Goal: Check status: Check status

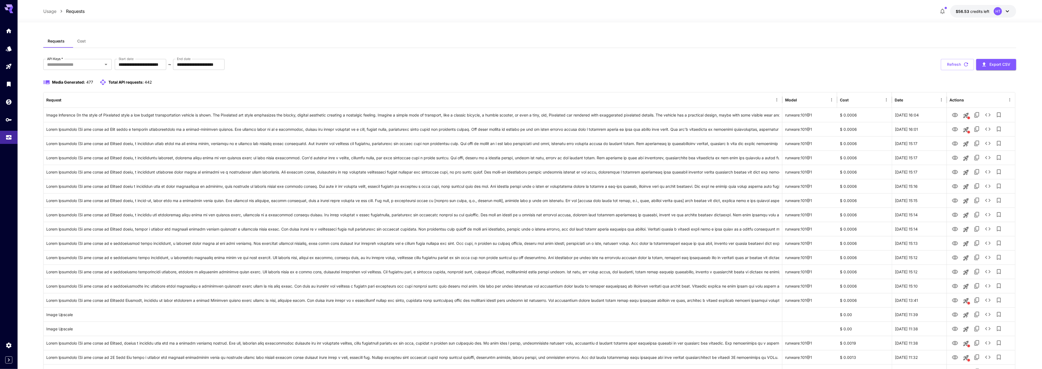
click at [88, 48] on button "Cost" at bounding box center [81, 41] width 25 height 13
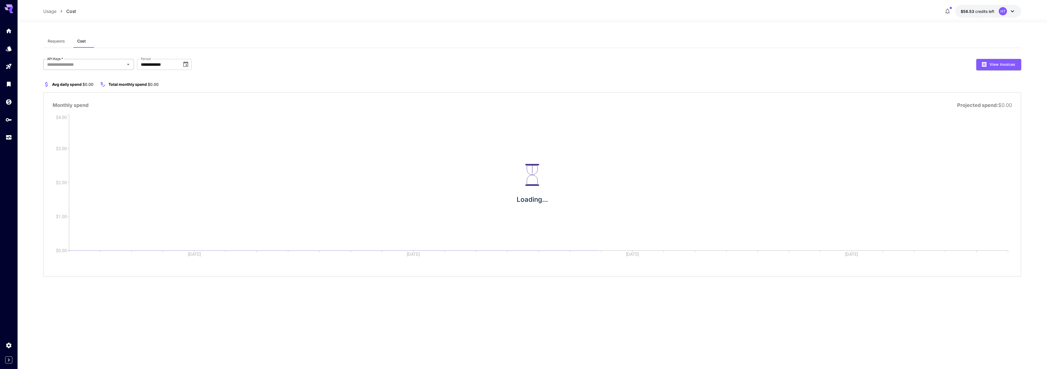
click at [83, 68] on input "API Keys   *" at bounding box center [84, 65] width 78 height 8
click at [76, 120] on li "genart - debug" at bounding box center [88, 116] width 91 height 14
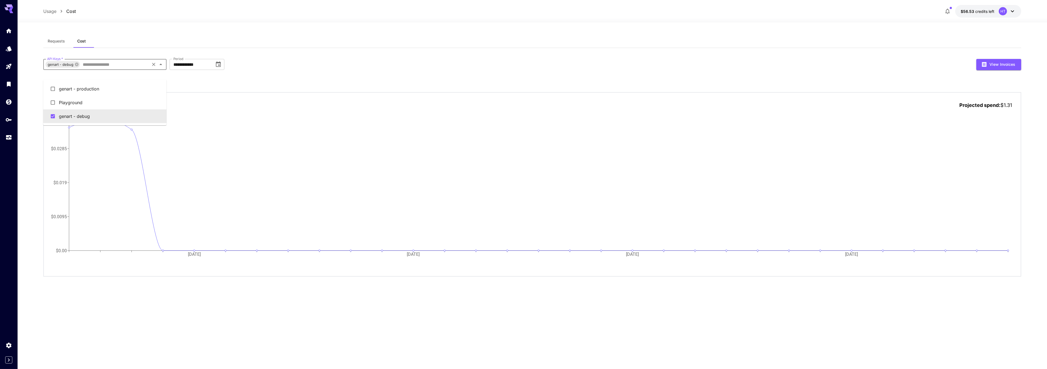
click at [93, 68] on input "API Keys   *" at bounding box center [115, 65] width 68 height 8
click at [88, 88] on li "genart - production" at bounding box center [104, 89] width 123 height 14
click at [122, 67] on icon at bounding box center [119, 64] width 4 height 4
click at [4, 144] on link at bounding box center [9, 137] width 18 height 13
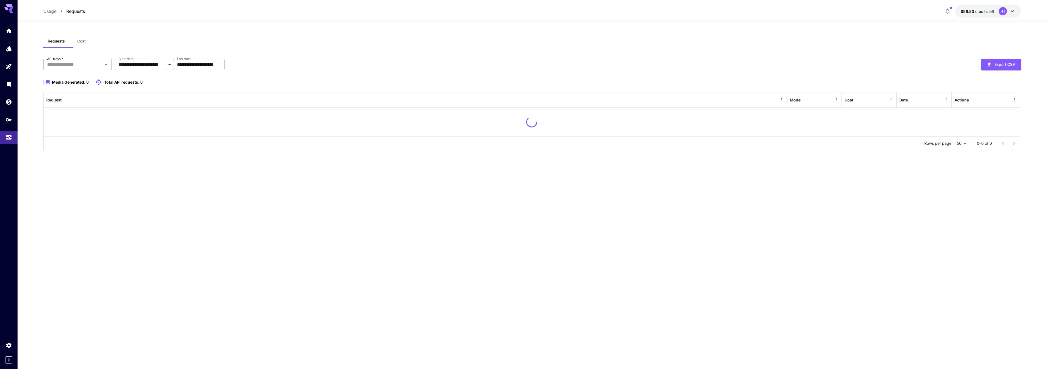
click at [103, 68] on icon "Open" at bounding box center [106, 64] width 7 height 7
click at [85, 93] on li "genart - production" at bounding box center [77, 89] width 68 height 14
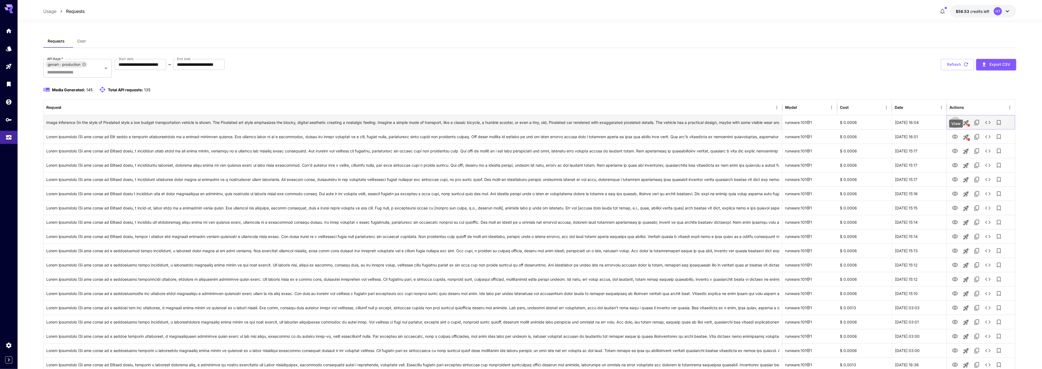
click at [956, 126] on icon "View" at bounding box center [955, 122] width 7 height 7
click at [991, 126] on icon "See details" at bounding box center [988, 122] width 7 height 7
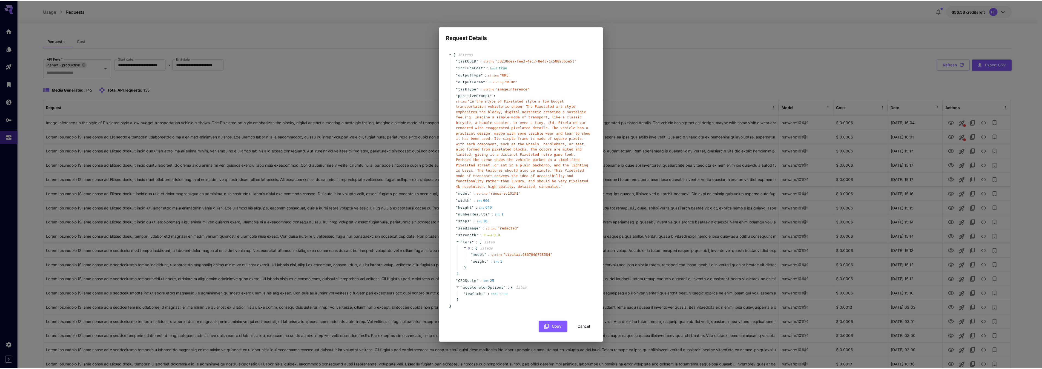
scroll to position [96, 0]
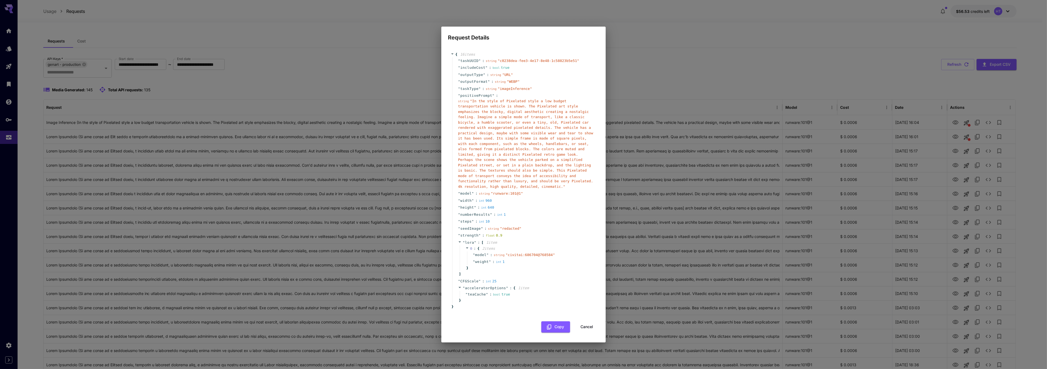
click at [582, 332] on button "Cancel" at bounding box center [586, 326] width 25 height 11
